Goal: Task Accomplishment & Management: Manage account settings

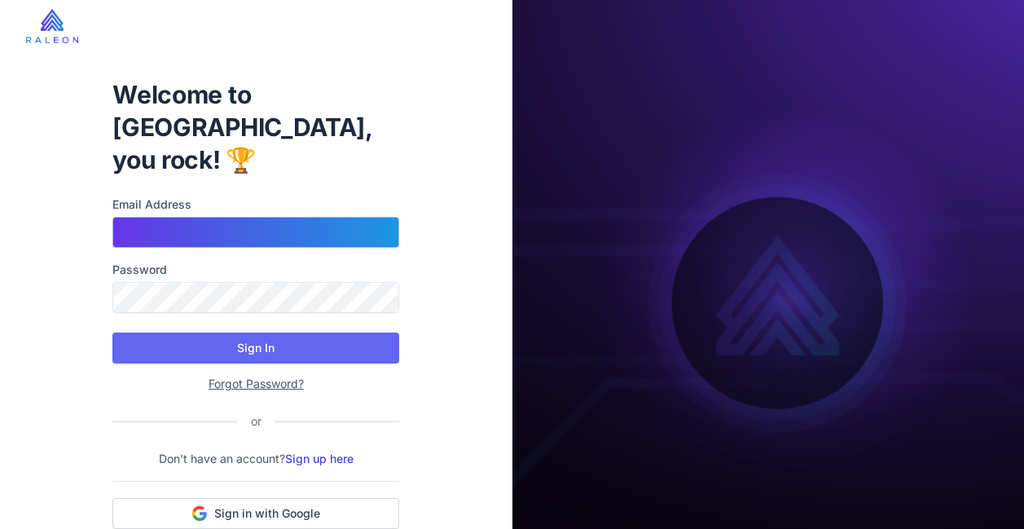
type input "**********"
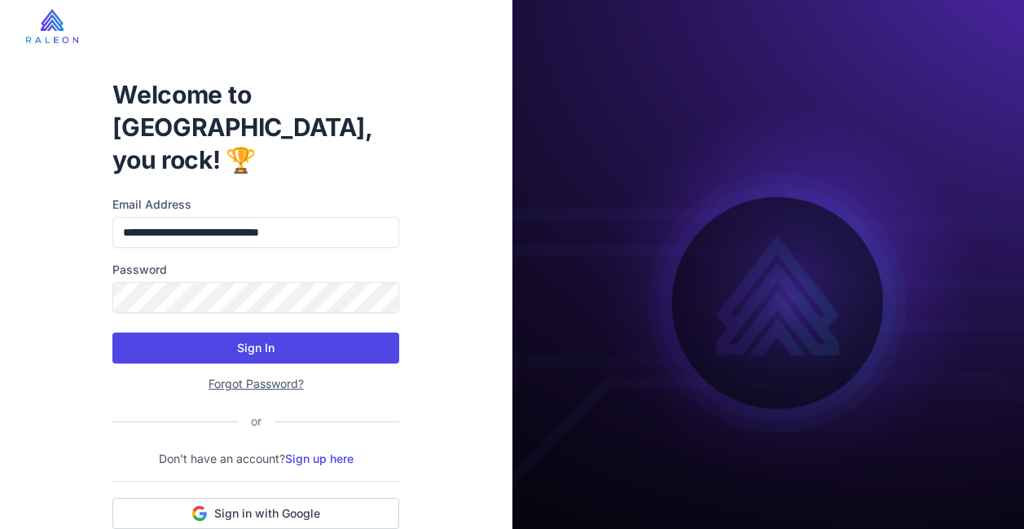
click at [358, 332] on button "Sign In" at bounding box center [255, 347] width 287 height 31
